Goal: Task Accomplishment & Management: Complete application form

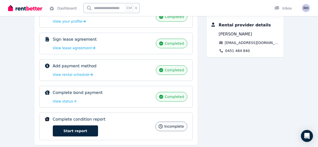
scroll to position [108, 0]
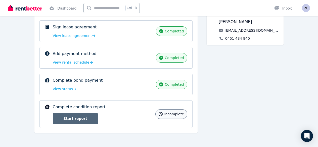
click at [58, 120] on link "Start report" at bounding box center [75, 118] width 45 height 11
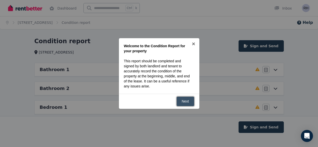
click at [187, 100] on link "Next" at bounding box center [186, 102] width 18 height 10
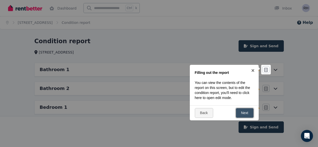
click at [242, 112] on link "Next" at bounding box center [245, 113] width 18 height 10
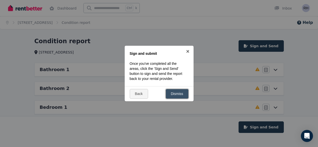
click at [181, 94] on link "Dismiss" at bounding box center [177, 94] width 23 height 10
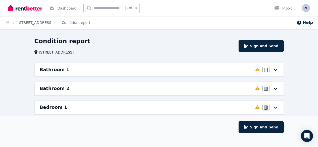
click at [275, 70] on icon at bounding box center [276, 70] width 4 height 2
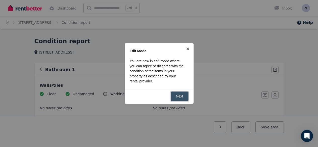
click at [185, 98] on link "Next" at bounding box center [180, 97] width 18 height 10
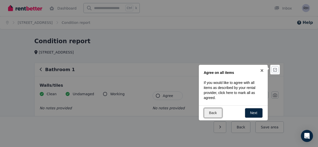
click at [217, 114] on link "Back" at bounding box center [213, 113] width 18 height 10
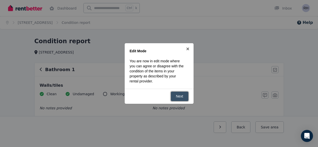
click at [178, 99] on link "Next" at bounding box center [180, 97] width 18 height 10
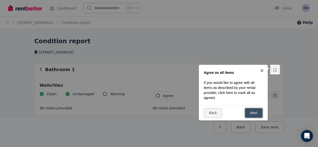
click at [253, 110] on link "Next" at bounding box center [254, 113] width 18 height 10
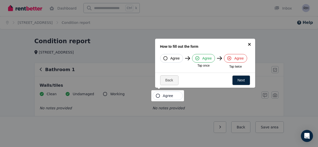
click at [250, 44] on link "×" at bounding box center [249, 44] width 11 height 11
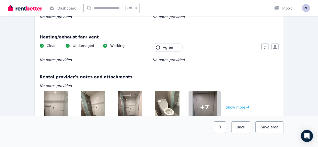
scroll to position [674, 0]
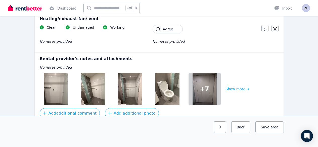
click at [64, 94] on img at bounding box center [56, 89] width 24 height 32
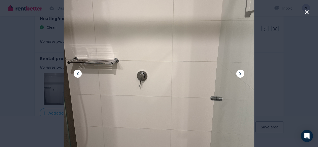
click at [241, 75] on icon at bounding box center [241, 74] width 6 height 6
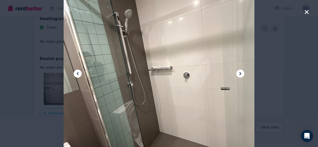
click at [241, 75] on icon at bounding box center [241, 74] width 6 height 6
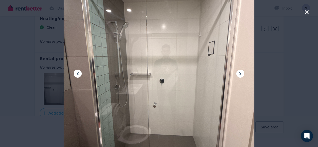
click at [241, 75] on icon at bounding box center [241, 74] width 6 height 6
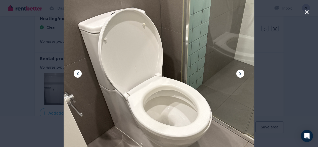
click at [241, 75] on icon at bounding box center [241, 74] width 6 height 6
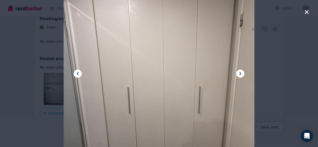
click at [241, 75] on icon at bounding box center [241, 74] width 6 height 6
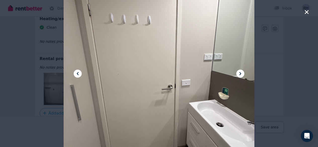
click at [294, 87] on div at bounding box center [159, 73] width 318 height 147
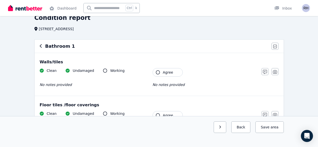
scroll to position [19, 0]
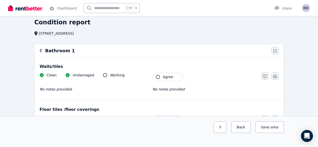
click at [168, 74] on button "Agree" at bounding box center [168, 77] width 30 height 9
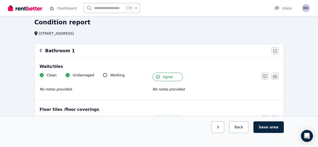
scroll to position [61, 0]
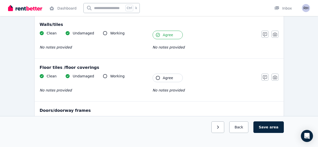
click at [165, 75] on button "Agree" at bounding box center [168, 78] width 30 height 9
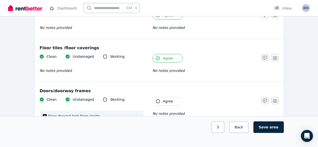
scroll to position [85, 0]
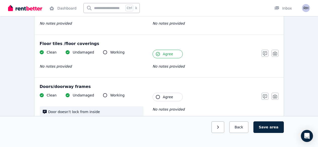
click at [158, 97] on icon "button" at bounding box center [158, 97] width 4 height 4
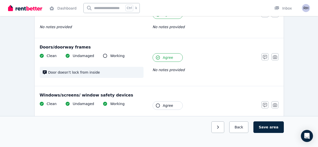
scroll to position [128, 0]
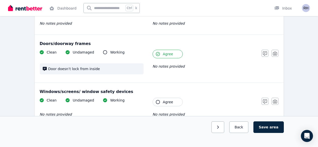
click at [159, 102] on icon "button" at bounding box center [158, 102] width 4 height 4
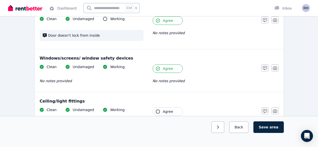
scroll to position [164, 0]
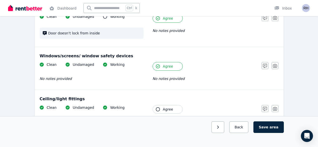
click at [162, 109] on button "Agree" at bounding box center [168, 109] width 30 height 9
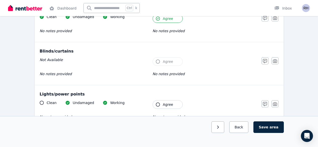
scroll to position [255, 0]
click at [162, 104] on button "Agree" at bounding box center [168, 104] width 30 height 9
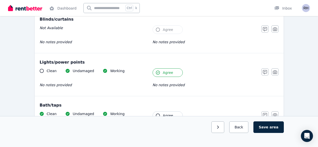
scroll to position [288, 0]
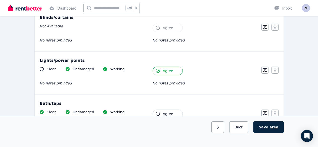
click at [163, 112] on span "Agree" at bounding box center [168, 113] width 10 height 5
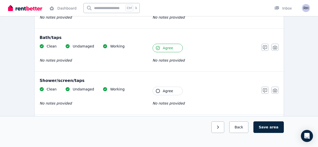
scroll to position [360, 0]
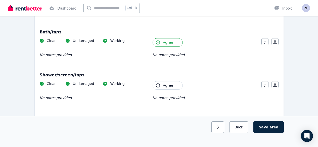
click at [166, 84] on span "Agree" at bounding box center [168, 85] width 10 height 5
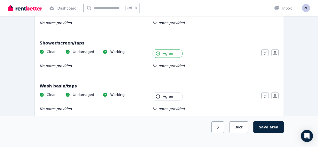
scroll to position [392, 0]
click at [164, 95] on span "Agree" at bounding box center [168, 96] width 10 height 5
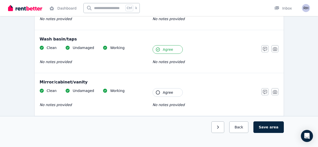
click at [164, 95] on button "Agree" at bounding box center [168, 92] width 30 height 9
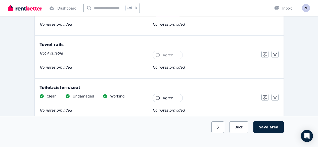
scroll to position [520, 0]
click at [164, 95] on span "Agree" at bounding box center [168, 97] width 10 height 5
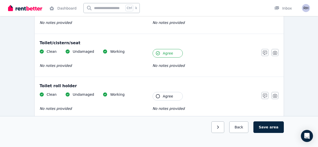
scroll to position [566, 0]
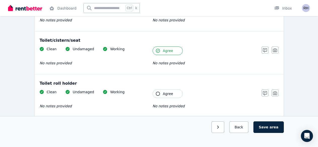
click at [164, 95] on span "Agree" at bounding box center [168, 93] width 10 height 5
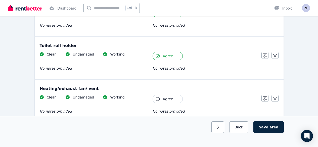
scroll to position [605, 0]
click at [164, 95] on button "Agree" at bounding box center [168, 98] width 30 height 9
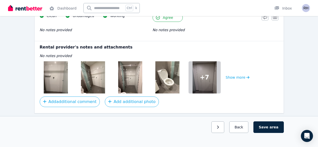
scroll to position [692, 0]
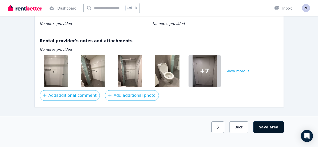
click at [267, 133] on button "Save area" at bounding box center [269, 128] width 30 height 12
click at [272, 133] on button "Save area" at bounding box center [270, 128] width 28 height 12
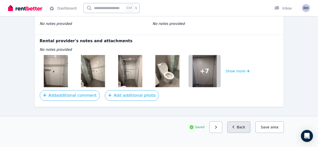
click at [241, 133] on button "Back" at bounding box center [238, 128] width 23 height 12
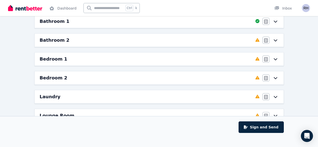
scroll to position [48, 0]
click at [255, 39] on div "Bathroom 2 Completed 0%, 14 left Agree/Disagree" at bounding box center [159, 40] width 249 height 13
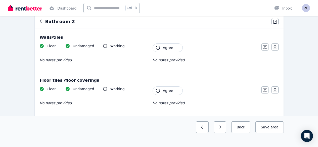
click at [175, 48] on button "Agree" at bounding box center [168, 48] width 30 height 9
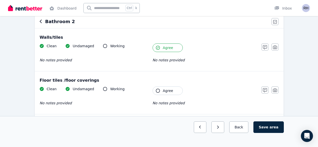
click at [168, 92] on span "Agree" at bounding box center [168, 90] width 10 height 5
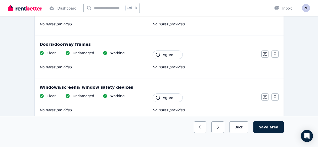
scroll to position [127, 0]
click at [266, 56] on icon "button" at bounding box center [265, 55] width 4 height 4
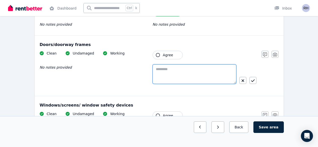
click at [203, 71] on textarea at bounding box center [195, 74] width 84 height 20
click at [211, 71] on textarea "**********" at bounding box center [195, 74] width 84 height 20
type textarea "**********"
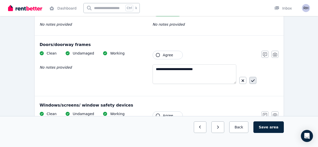
click at [252, 82] on icon "button" at bounding box center [253, 81] width 4 height 4
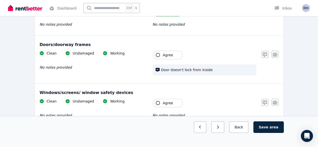
click at [177, 56] on button "Agree" at bounding box center [168, 55] width 30 height 9
click at [174, 103] on button "Agree" at bounding box center [168, 103] width 30 height 9
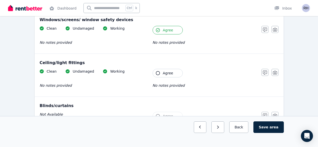
scroll to position [192, 0]
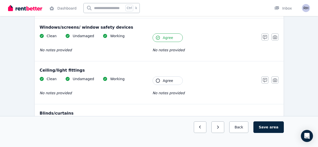
click at [170, 80] on span "Agree" at bounding box center [168, 80] width 10 height 5
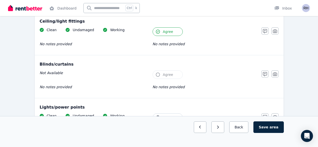
scroll to position [244, 0]
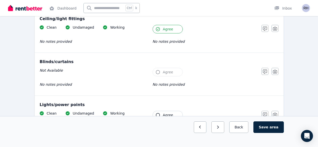
click at [168, 114] on span "Agree" at bounding box center [168, 115] width 10 height 5
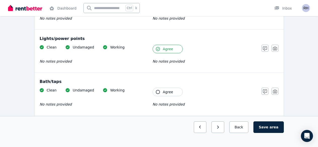
scroll to position [310, 0]
click at [266, 92] on icon "button" at bounding box center [265, 91] width 4 height 4
click at [198, 109] on textarea at bounding box center [195, 111] width 84 height 20
click at [242, 118] on icon "button" at bounding box center [243, 117] width 3 height 3
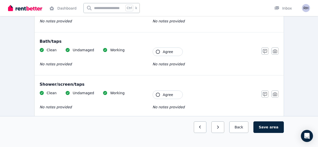
scroll to position [349, 0]
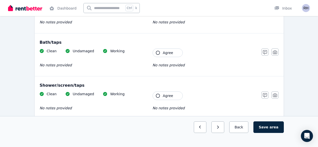
click at [171, 53] on span "Agree" at bounding box center [168, 52] width 10 height 5
click at [165, 98] on span "Agree" at bounding box center [168, 95] width 10 height 5
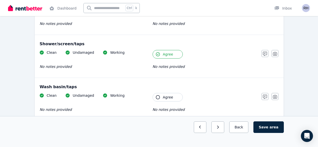
scroll to position [394, 0]
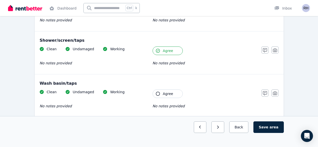
click at [165, 98] on button "Agree" at bounding box center [168, 94] width 30 height 9
click at [264, 93] on icon "button" at bounding box center [265, 93] width 4 height 4
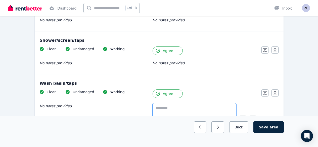
click at [172, 109] on textarea at bounding box center [195, 113] width 84 height 20
type textarea "**********"
click at [251, 120] on icon "button" at bounding box center [253, 120] width 4 height 4
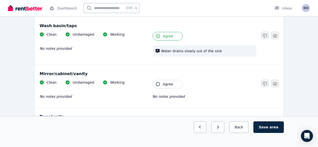
scroll to position [452, 0]
click at [181, 83] on button "Agree" at bounding box center [168, 84] width 30 height 9
click at [261, 35] on div "Clean Undamaged Working No notes provided Tenant Agree Water drains slowly out …" at bounding box center [159, 47] width 239 height 30
click at [264, 36] on icon "button" at bounding box center [265, 35] width 4 height 4
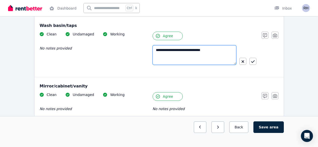
click at [193, 49] on textarea "**********" at bounding box center [195, 55] width 84 height 20
click at [210, 49] on textarea "**********" at bounding box center [195, 55] width 84 height 20
drag, startPoint x: 210, startPoint y: 49, endPoint x: 187, endPoint y: 51, distance: 22.2
click at [187, 51] on textarea "**********" at bounding box center [195, 55] width 84 height 20
click at [187, 50] on textarea "**********" at bounding box center [195, 55] width 84 height 20
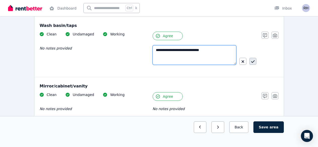
type textarea "**********"
click at [254, 65] on button "button" at bounding box center [253, 61] width 7 height 7
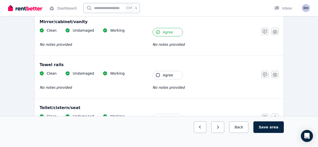
scroll to position [504, 0]
click at [164, 76] on span "Agree" at bounding box center [168, 75] width 10 height 5
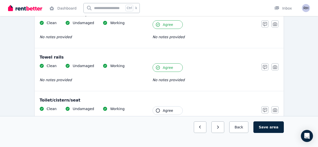
scroll to position [515, 0]
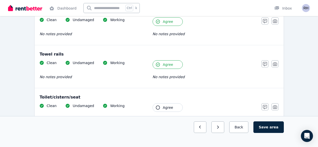
click at [164, 109] on span "Agree" at bounding box center [168, 107] width 10 height 5
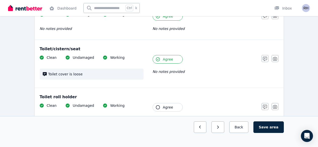
scroll to position [563, 0]
click at [164, 109] on span "Agree" at bounding box center [168, 107] width 10 height 5
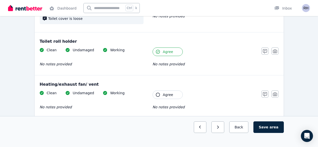
scroll to position [619, 0]
click at [162, 97] on button "Agree" at bounding box center [168, 94] width 30 height 9
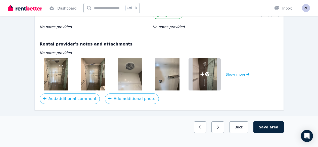
scroll to position [699, 0]
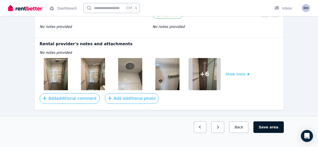
click at [279, 133] on button "Save area" at bounding box center [269, 128] width 30 height 12
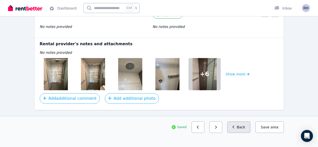
click at [249, 133] on button "Back" at bounding box center [238, 128] width 23 height 12
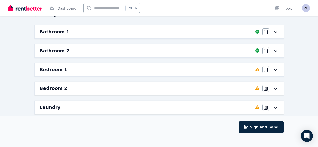
scroll to position [36, 0]
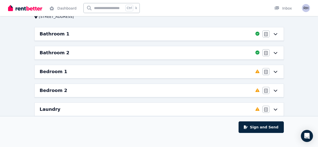
click at [275, 73] on icon at bounding box center [276, 72] width 6 height 4
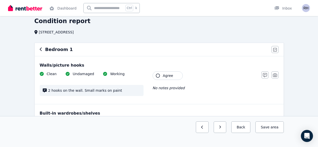
scroll to position [27, 0]
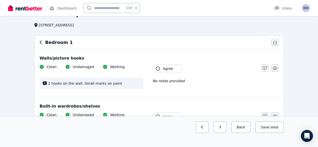
click at [177, 65] on button "Agree" at bounding box center [168, 68] width 30 height 9
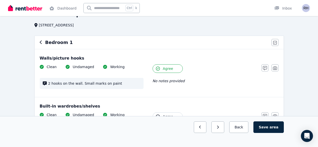
click at [167, 116] on span "Agree" at bounding box center [168, 116] width 10 height 5
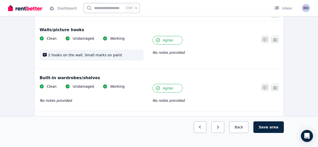
scroll to position [103, 0]
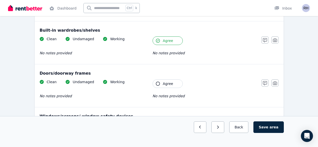
click at [168, 85] on span "Agree" at bounding box center [168, 83] width 10 height 5
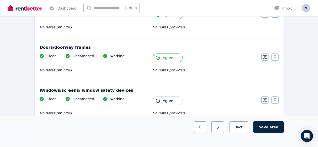
scroll to position [130, 0]
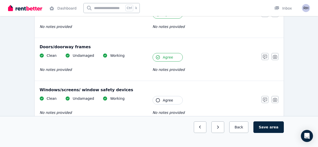
click at [164, 104] on button "Agree" at bounding box center [168, 100] width 30 height 9
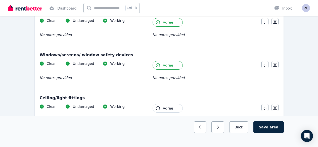
scroll to position [168, 0]
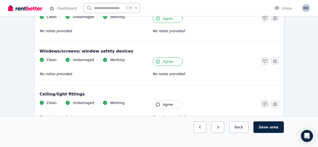
click at [165, 106] on span "Agree" at bounding box center [168, 104] width 10 height 5
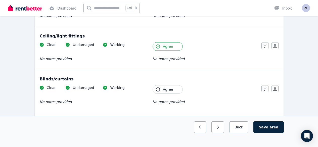
click at [164, 92] on span "Agree" at bounding box center [168, 89] width 10 height 5
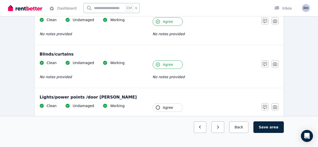
scroll to position [258, 0]
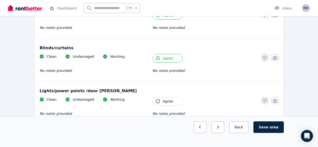
click at [163, 100] on button "Agree" at bounding box center [168, 101] width 30 height 9
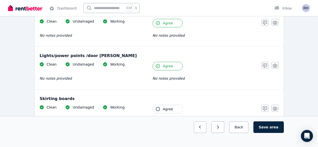
click at [162, 109] on button "Agree" at bounding box center [168, 109] width 30 height 9
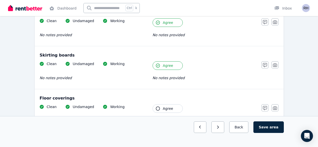
click at [163, 106] on span "Agree" at bounding box center [168, 108] width 10 height 5
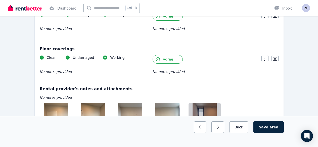
scroll to position [387, 0]
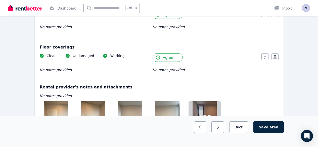
click at [67, 109] on img at bounding box center [56, 117] width 24 height 32
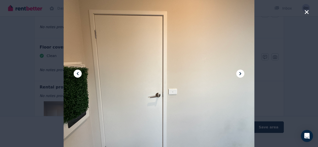
click at [238, 72] on icon at bounding box center [241, 74] width 6 height 6
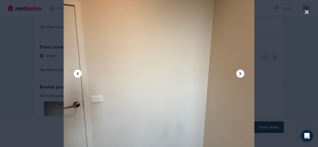
click at [238, 72] on icon at bounding box center [241, 74] width 6 height 6
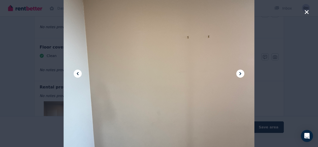
click at [238, 72] on icon at bounding box center [241, 74] width 6 height 6
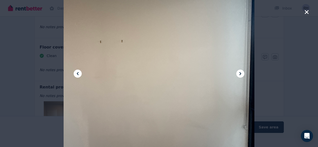
click at [238, 72] on icon at bounding box center [241, 74] width 6 height 6
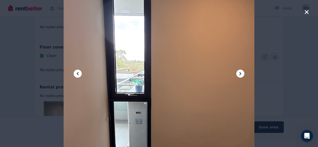
click at [79, 75] on icon at bounding box center [78, 74] width 6 height 6
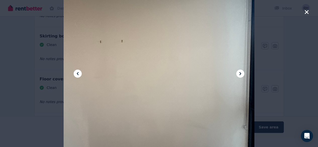
scroll to position [372, 0]
click at [239, 73] on icon at bounding box center [241, 74] width 6 height 6
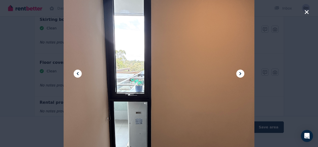
click at [239, 73] on icon at bounding box center [241, 74] width 6 height 6
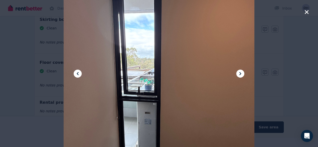
click at [239, 73] on icon at bounding box center [241, 74] width 6 height 6
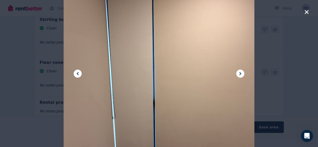
click at [239, 73] on icon at bounding box center [241, 74] width 6 height 6
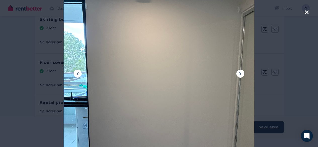
click at [79, 71] on icon at bounding box center [78, 74] width 6 height 6
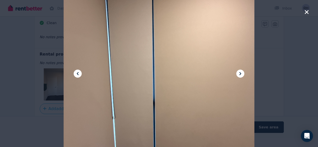
scroll to position [421, 0]
click at [241, 70] on button at bounding box center [241, 74] width 8 height 8
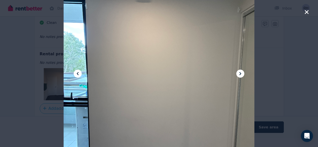
click at [241, 70] on button at bounding box center [241, 74] width 8 height 8
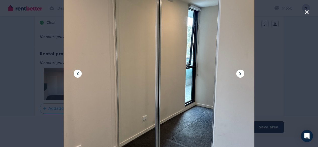
click at [241, 70] on button at bounding box center [241, 74] width 8 height 8
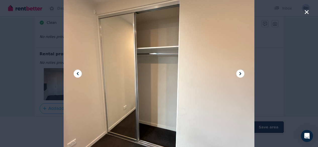
click at [241, 70] on button at bounding box center [241, 74] width 8 height 8
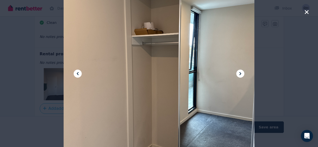
click at [241, 70] on button at bounding box center [241, 74] width 8 height 8
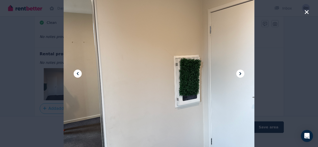
click at [241, 70] on button at bounding box center [241, 74] width 8 height 8
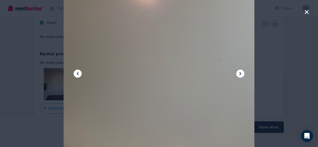
click at [241, 70] on button at bounding box center [241, 74] width 8 height 8
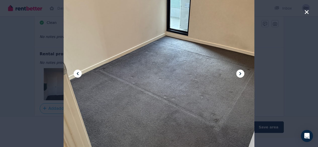
click at [241, 70] on button at bounding box center [241, 74] width 8 height 8
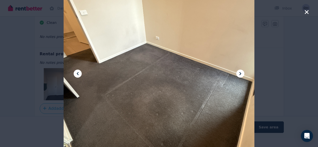
click at [241, 70] on button at bounding box center [241, 74] width 8 height 8
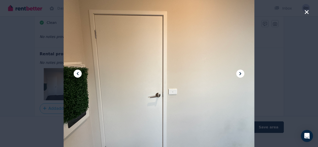
click at [269, 80] on div at bounding box center [159, 73] width 318 height 147
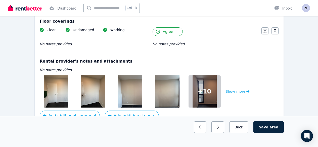
scroll to position [413, 0]
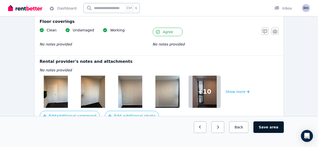
click at [271, 133] on button "Save area" at bounding box center [269, 128] width 30 height 12
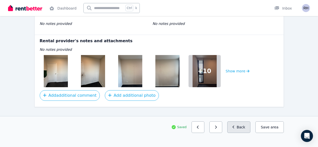
click at [247, 133] on button "Back" at bounding box center [238, 128] width 23 height 12
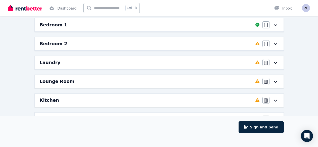
scroll to position [68, 0]
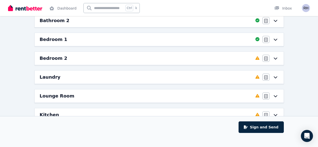
click at [273, 59] on icon at bounding box center [276, 58] width 6 height 4
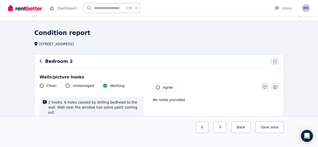
scroll to position [9, 0]
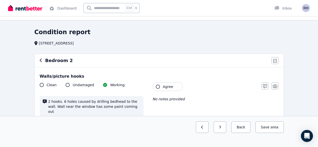
click at [167, 84] on button "Agree" at bounding box center [168, 87] width 30 height 9
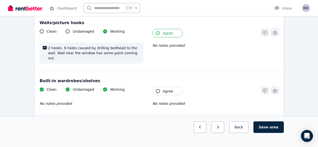
scroll to position [63, 0]
click at [167, 89] on span "Agree" at bounding box center [168, 91] width 10 height 5
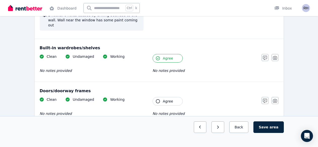
scroll to position [96, 0]
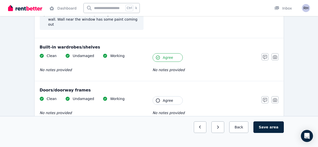
click at [166, 98] on span "Agree" at bounding box center [168, 100] width 10 height 5
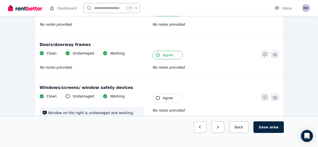
scroll to position [142, 0]
click at [167, 95] on span "Agree" at bounding box center [168, 97] width 10 height 5
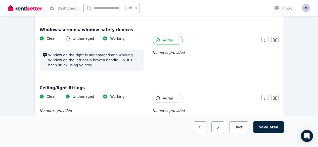
scroll to position [200, 0]
click at [167, 96] on span "Agree" at bounding box center [168, 98] width 10 height 5
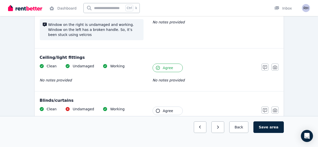
scroll to position [233, 0]
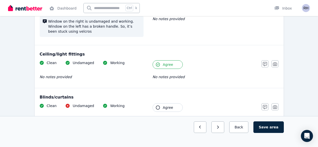
click at [167, 105] on span "Agree" at bounding box center [168, 107] width 10 height 5
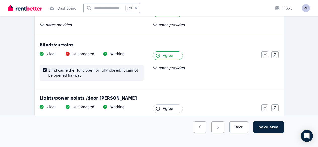
scroll to position [286, 0]
click at [167, 106] on span "Agree" at bounding box center [168, 108] width 10 height 5
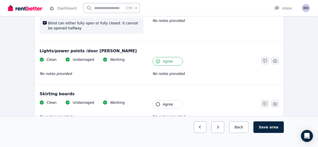
scroll to position [333, 0]
click at [167, 102] on button "Agree" at bounding box center [168, 104] width 30 height 9
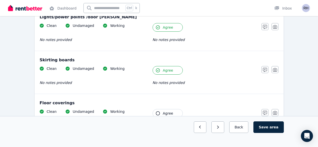
scroll to position [369, 0]
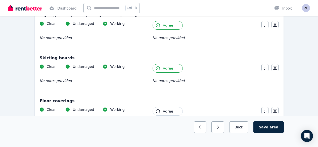
click at [167, 109] on span "Agree" at bounding box center [168, 111] width 10 height 5
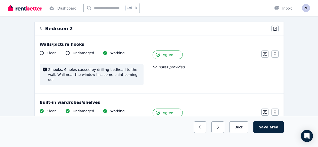
scroll to position [36, 0]
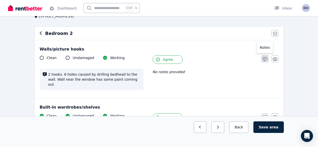
click at [264, 60] on icon "button" at bounding box center [265, 59] width 4 height 4
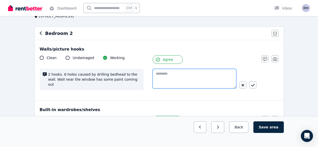
click at [224, 82] on textarea at bounding box center [195, 79] width 84 height 20
type textarea "*"
click at [157, 74] on textarea "**********" at bounding box center [195, 79] width 84 height 20
click at [220, 74] on textarea "**********" at bounding box center [195, 79] width 84 height 20
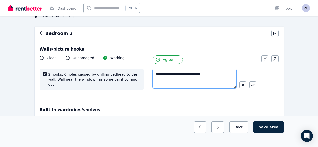
click at [215, 73] on textarea "**********" at bounding box center [195, 79] width 84 height 20
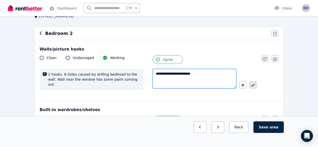
type textarea "**********"
click at [251, 84] on button "button" at bounding box center [253, 85] width 7 height 7
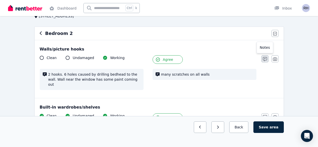
click at [265, 58] on icon "button" at bounding box center [265, 59] width 4 height 4
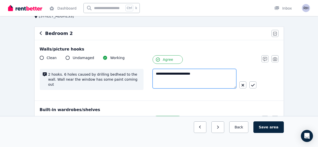
click at [167, 75] on textarea "**********" at bounding box center [195, 79] width 84 height 20
click at [188, 75] on textarea "**********" at bounding box center [195, 79] width 84 height 20
click at [197, 72] on textarea "**********" at bounding box center [195, 79] width 84 height 20
type textarea "**********"
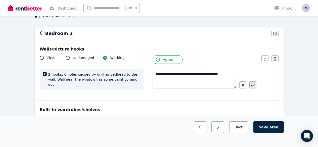
click at [250, 84] on button "button" at bounding box center [253, 85] width 7 height 7
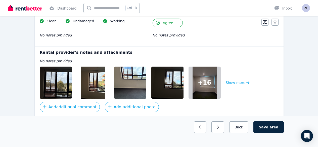
scroll to position [458, 0]
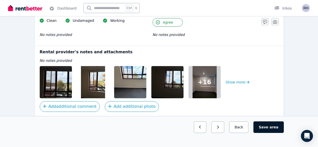
click at [264, 133] on button "Save area" at bounding box center [269, 128] width 30 height 12
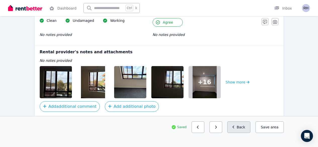
click at [234, 129] on icon "button" at bounding box center [234, 127] width 2 height 3
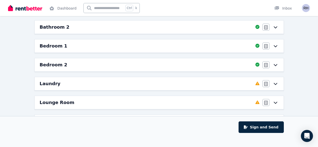
scroll to position [61, 0]
click at [240, 83] on div "Laundry" at bounding box center [146, 84] width 213 height 7
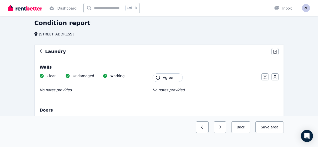
scroll to position [18, 0]
click at [173, 75] on button "Agree" at bounding box center [168, 78] width 30 height 9
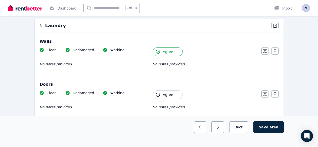
scroll to position [44, 0]
click at [169, 92] on span "Agree" at bounding box center [168, 94] width 10 height 5
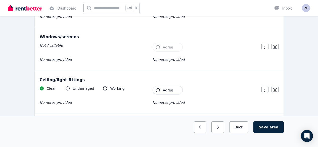
scroll to position [135, 0]
click at [174, 91] on button "Agree" at bounding box center [168, 90] width 30 height 9
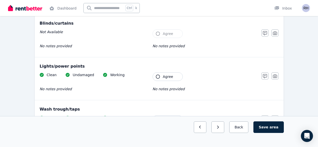
scroll to position [236, 0]
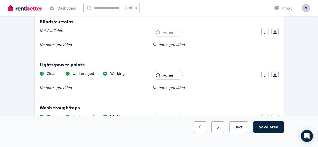
click at [171, 73] on span "Agree" at bounding box center [168, 75] width 10 height 5
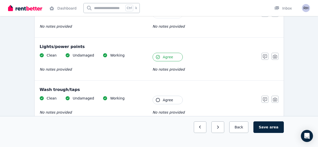
scroll to position [254, 0]
click at [167, 99] on span "Agree" at bounding box center [168, 99] width 10 height 5
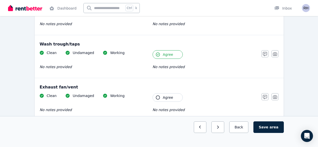
scroll to position [300, 0]
click at [167, 99] on span "Agree" at bounding box center [168, 97] width 10 height 5
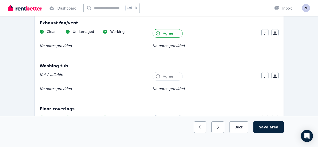
scroll to position [400, 0]
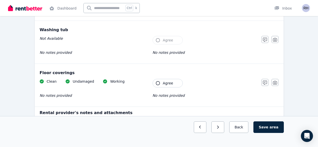
click at [166, 80] on button "Agree" at bounding box center [168, 83] width 30 height 9
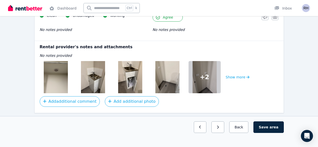
scroll to position [467, 0]
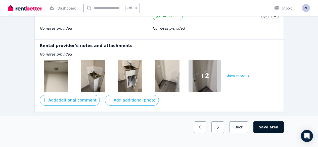
click at [273, 133] on button "Save area" at bounding box center [269, 128] width 30 height 12
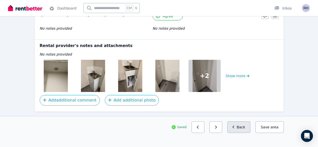
click at [239, 133] on button "Back" at bounding box center [238, 128] width 23 height 12
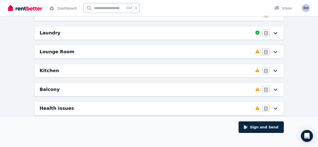
scroll to position [112, 0]
click at [256, 55] on div "Completed 0%, 8 left" at bounding box center [258, 52] width 4 height 6
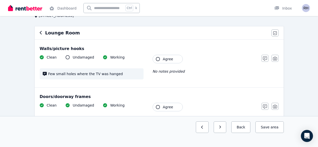
scroll to position [28, 0]
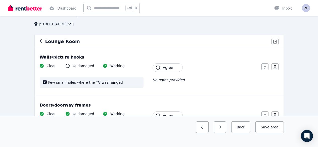
click at [171, 71] on button "Agree" at bounding box center [168, 67] width 30 height 9
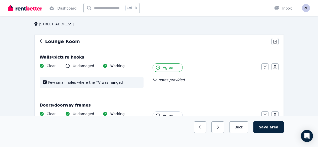
click at [170, 116] on span "Agree" at bounding box center [168, 115] width 10 height 5
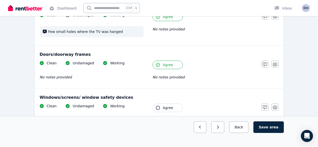
scroll to position [79, 0]
click at [169, 105] on button "Agree" at bounding box center [168, 107] width 30 height 9
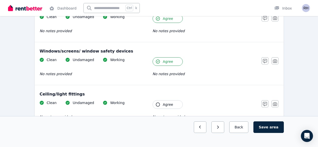
scroll to position [126, 0]
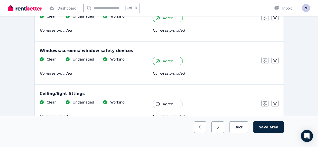
click at [169, 105] on span "Agree" at bounding box center [168, 104] width 10 height 5
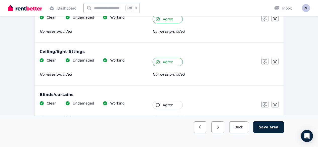
scroll to position [177, 0]
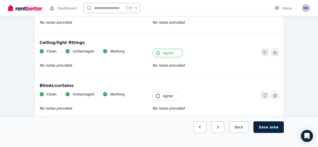
click at [169, 98] on span "Agree" at bounding box center [168, 96] width 10 height 5
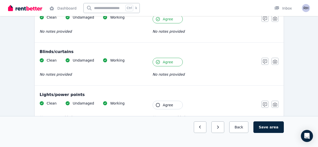
scroll to position [212, 0]
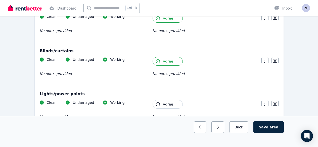
click at [169, 98] on div "Lights/power points Clean Undamaged Working No notes provided Tenant Agree No n…" at bounding box center [159, 106] width 249 height 43
click at [169, 105] on span "Agree" at bounding box center [168, 104] width 10 height 5
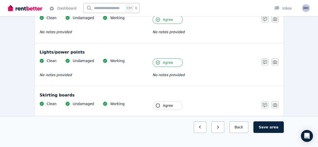
scroll to position [254, 0]
click at [169, 105] on span "Agree" at bounding box center [168, 105] width 10 height 5
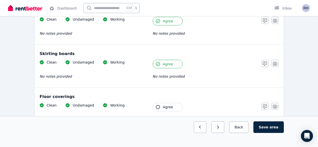
click at [169, 105] on span "Agree" at bounding box center [168, 107] width 10 height 5
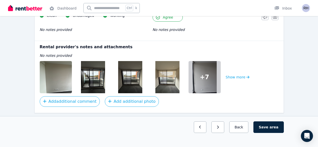
scroll to position [385, 0]
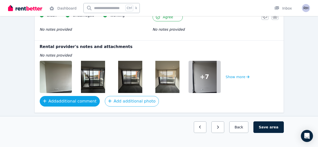
click at [81, 105] on button "Add additional comment" at bounding box center [70, 101] width 60 height 11
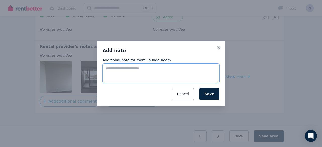
click at [117, 70] on textarea "Additional note for room Lounge Room" at bounding box center [161, 74] width 117 height 20
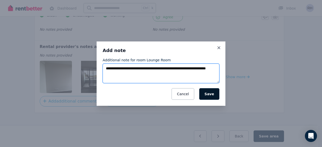
type textarea "**********"
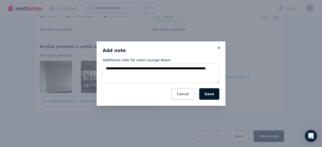
click at [205, 94] on button "Save" at bounding box center [209, 94] width 20 height 12
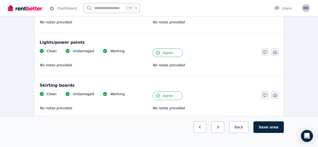
scroll to position [262, 0]
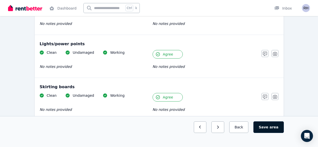
click at [269, 133] on button "Save area" at bounding box center [269, 128] width 30 height 12
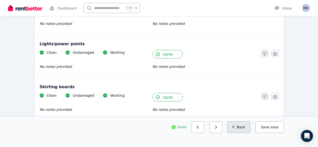
click at [234, 133] on button "Back" at bounding box center [238, 128] width 23 height 12
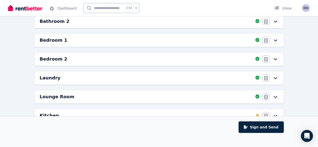
scroll to position [67, 0]
click at [243, 60] on div "Bedroom 2" at bounding box center [146, 59] width 213 height 7
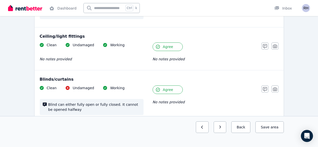
scroll to position [252, 0]
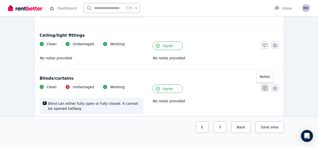
click at [264, 87] on button "button" at bounding box center [265, 88] width 7 height 7
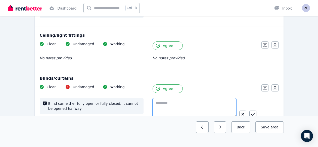
click at [222, 101] on textarea at bounding box center [195, 108] width 84 height 20
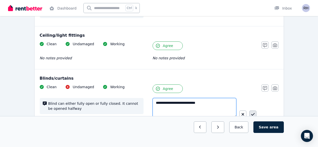
type textarea "**********"
click at [254, 112] on icon "button" at bounding box center [253, 114] width 4 height 4
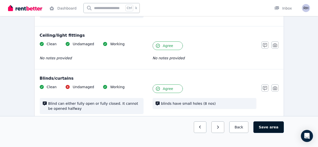
click at [267, 133] on button "Save area" at bounding box center [269, 128] width 30 height 12
click at [267, 133] on button "Save area" at bounding box center [270, 128] width 28 height 12
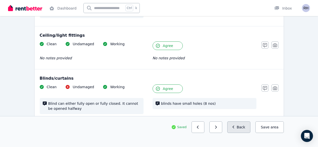
click at [234, 133] on button "Back" at bounding box center [238, 128] width 23 height 12
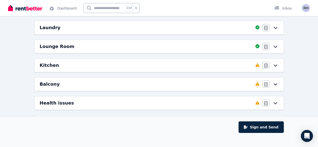
scroll to position [115, 0]
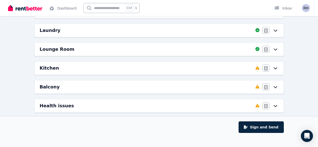
drag, startPoint x: 268, startPoint y: 67, endPoint x: 275, endPoint y: 69, distance: 7.2
click at [275, 69] on div "Agree/Disagree" at bounding box center [271, 68] width 16 height 7
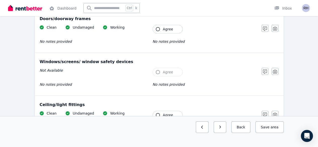
click at [275, 69] on button "button" at bounding box center [275, 71] width 7 height 7
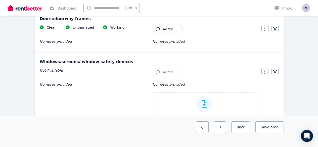
click at [276, 82] on div "Not Available No notes provided Tenant Agree No notes provided Upload a file or…" at bounding box center [159, 96] width 239 height 56
click at [246, 133] on button "Back" at bounding box center [240, 128] width 19 height 12
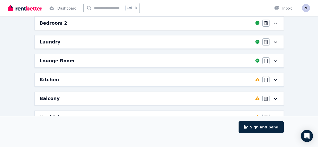
scroll to position [103, 0]
click at [239, 82] on div "Kitchen" at bounding box center [146, 79] width 213 height 7
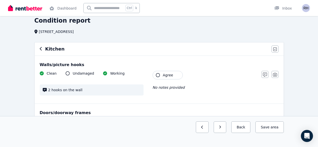
scroll to position [20, 0]
click at [176, 76] on button "Agree" at bounding box center [168, 75] width 30 height 9
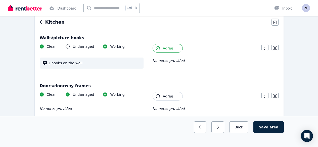
scroll to position [49, 0]
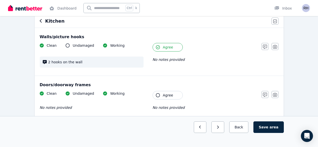
click at [177, 97] on button "Agree" at bounding box center [168, 95] width 30 height 9
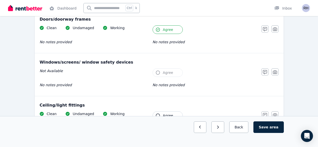
scroll to position [114, 0]
click at [173, 114] on button "Agree" at bounding box center [168, 115] width 30 height 9
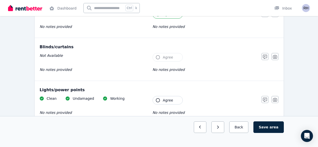
scroll to position [216, 0]
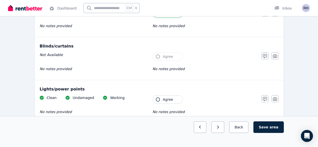
click at [175, 98] on button "Agree" at bounding box center [168, 99] width 30 height 9
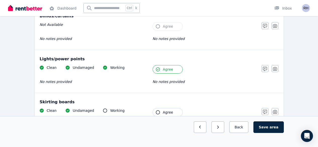
scroll to position [247, 0]
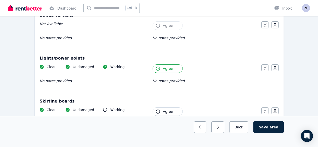
click at [171, 109] on span "Agree" at bounding box center [168, 111] width 10 height 5
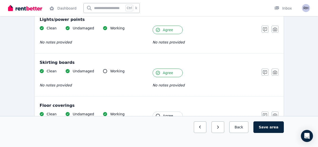
scroll to position [288, 0]
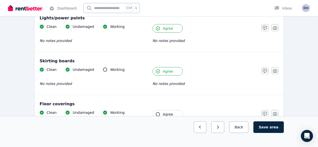
click at [169, 114] on span "Agree" at bounding box center [168, 114] width 10 height 5
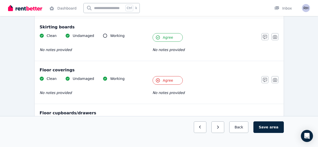
scroll to position [321, 0]
click at [172, 82] on span "Agree" at bounding box center [168, 80] width 10 height 5
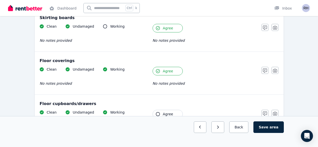
scroll to position [345, 0]
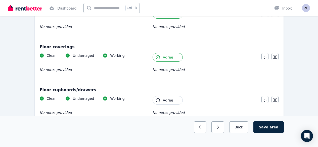
click at [178, 99] on button "Agree" at bounding box center [168, 100] width 30 height 9
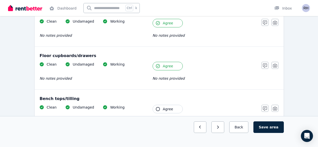
scroll to position [379, 0]
click at [171, 109] on span "Agree" at bounding box center [168, 108] width 10 height 5
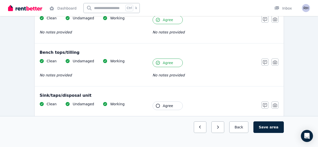
scroll to position [425, 0]
click at [171, 109] on button "Agree" at bounding box center [168, 105] width 30 height 9
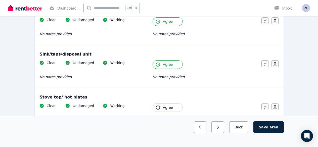
scroll to position [472, 0]
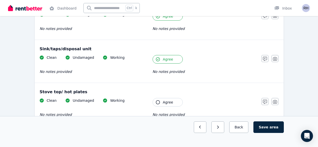
click at [172, 100] on span "Agree" at bounding box center [168, 102] width 10 height 5
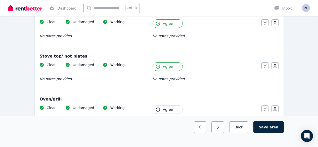
scroll to position [508, 0]
click at [171, 106] on button "Agree" at bounding box center [168, 109] width 30 height 9
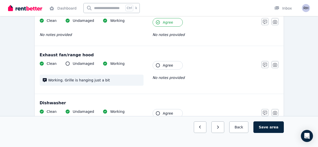
scroll to position [595, 0]
click at [159, 65] on icon "button" at bounding box center [158, 65] width 4 height 4
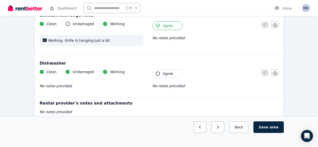
scroll to position [636, 0]
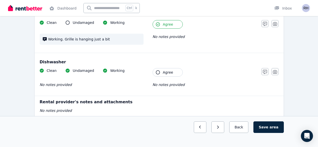
click at [159, 73] on icon "button" at bounding box center [158, 72] width 4 height 4
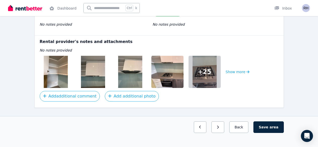
scroll to position [697, 0]
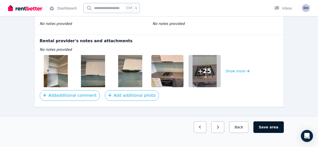
click at [271, 133] on button "Save area" at bounding box center [269, 128] width 30 height 12
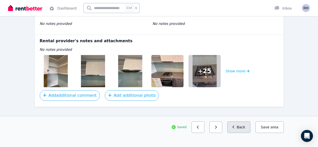
click at [239, 133] on button "Back" at bounding box center [238, 128] width 23 height 12
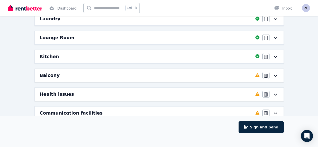
scroll to position [126, 0]
click at [275, 74] on icon at bounding box center [276, 76] width 6 height 4
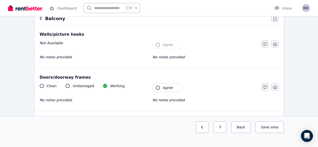
scroll to position [52, 0]
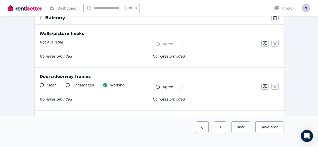
click at [159, 87] on icon "button" at bounding box center [158, 87] width 4 height 4
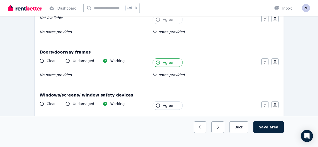
scroll to position [76, 0]
click at [158, 104] on icon "button" at bounding box center [158, 105] width 4 height 4
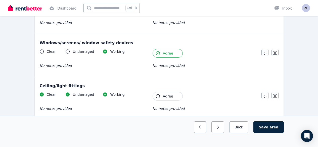
scroll to position [130, 0]
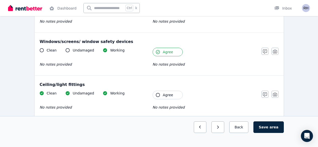
click at [158, 95] on icon "button" at bounding box center [158, 95] width 4 height 4
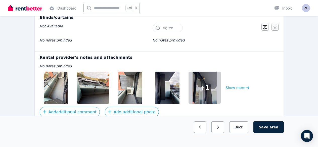
scroll to position [249, 0]
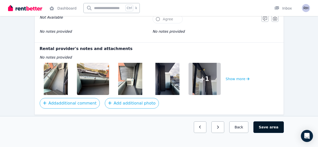
click at [269, 133] on button "Save area" at bounding box center [269, 128] width 30 height 12
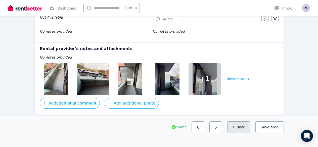
click at [244, 133] on button "Back" at bounding box center [238, 128] width 23 height 12
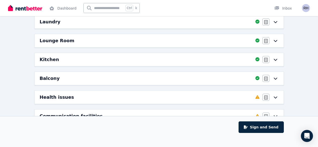
scroll to position [123, 0]
click at [273, 96] on icon at bounding box center [276, 98] width 6 height 4
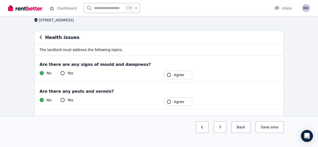
scroll to position [32, 0]
click at [169, 74] on icon "button" at bounding box center [169, 75] width 4 height 4
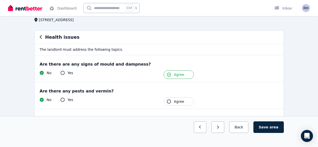
click at [170, 102] on icon "button" at bounding box center [169, 102] width 4 height 4
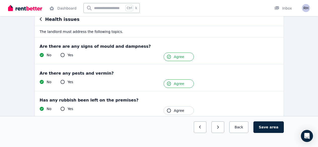
scroll to position [61, 0]
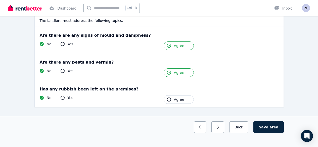
click at [168, 100] on icon "button" at bounding box center [169, 100] width 4 height 4
click at [269, 133] on button "Save area" at bounding box center [269, 128] width 30 height 12
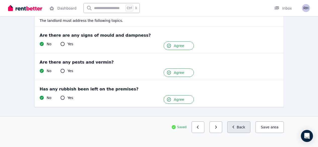
click at [239, 133] on button "Back" at bounding box center [238, 128] width 23 height 12
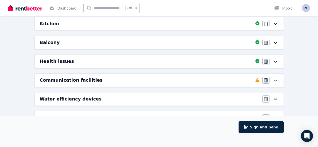
scroll to position [168, 0]
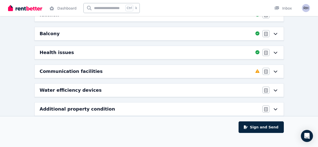
click at [275, 69] on div "Agree/Disagree" at bounding box center [271, 71] width 16 height 7
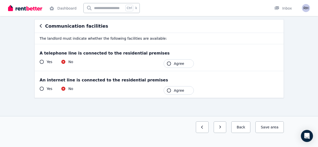
scroll to position [0, 0]
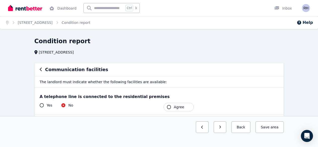
click at [169, 107] on icon "button" at bounding box center [169, 107] width 4 height 4
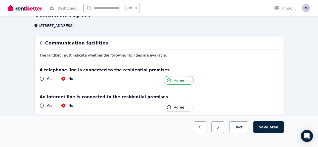
scroll to position [34, 0]
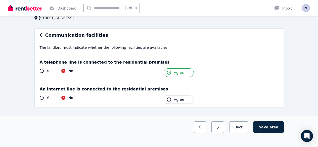
click at [169, 100] on icon "button" at bounding box center [169, 100] width 4 height 4
click at [269, 133] on button "Save area" at bounding box center [269, 128] width 30 height 12
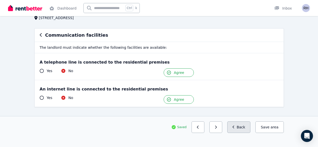
click at [234, 129] on icon "button" at bounding box center [234, 127] width 2 height 3
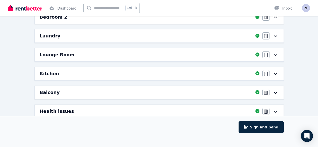
scroll to position [168, 0]
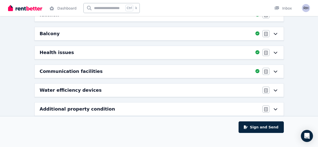
click at [275, 92] on div "Agree/Disagree" at bounding box center [271, 90] width 16 height 7
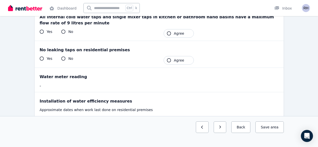
scroll to position [129, 0]
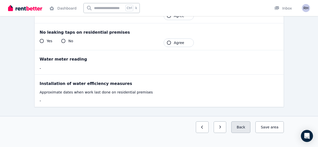
click at [246, 133] on button "Back" at bounding box center [240, 128] width 19 height 12
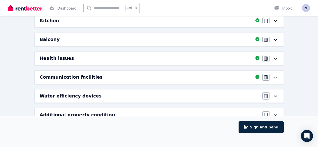
scroll to position [168, 0]
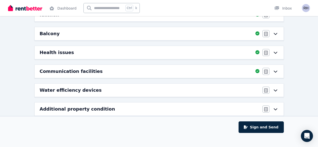
click at [275, 109] on icon at bounding box center [276, 109] width 4 height 2
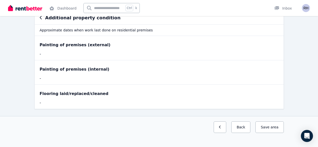
scroll to position [54, 0]
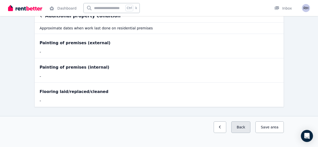
click at [245, 133] on button "Back" at bounding box center [240, 128] width 19 height 12
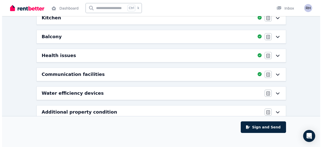
scroll to position [168, 0]
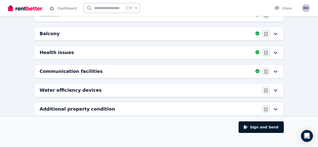
click at [261, 132] on button "Sign and Send" at bounding box center [261, 128] width 45 height 12
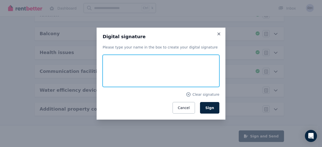
click at [164, 65] on input "text" at bounding box center [161, 71] width 117 height 32
type input "**********"
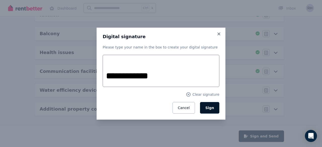
click at [212, 106] on span "Sign" at bounding box center [209, 108] width 9 height 4
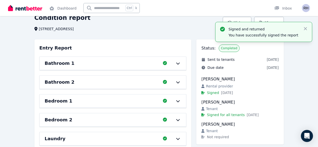
scroll to position [23, 0]
